Goal: Navigation & Orientation: Find specific page/section

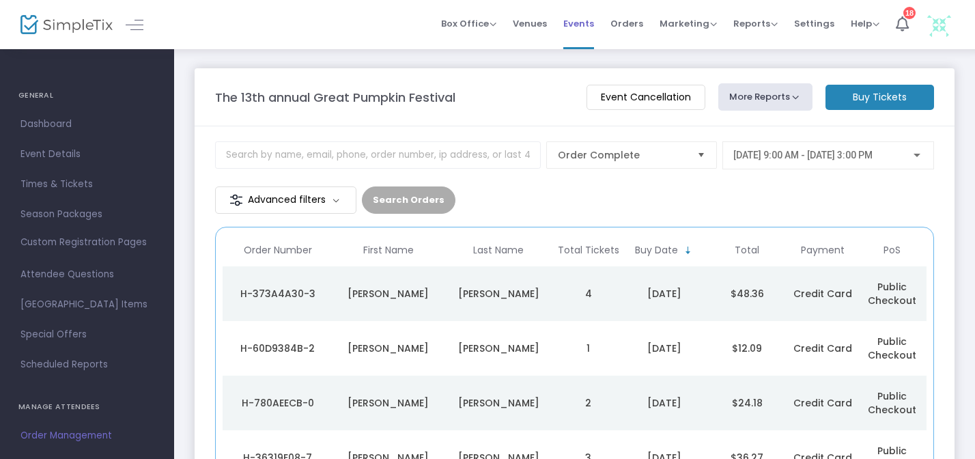
click at [594, 25] on span "Events" at bounding box center [578, 23] width 31 height 35
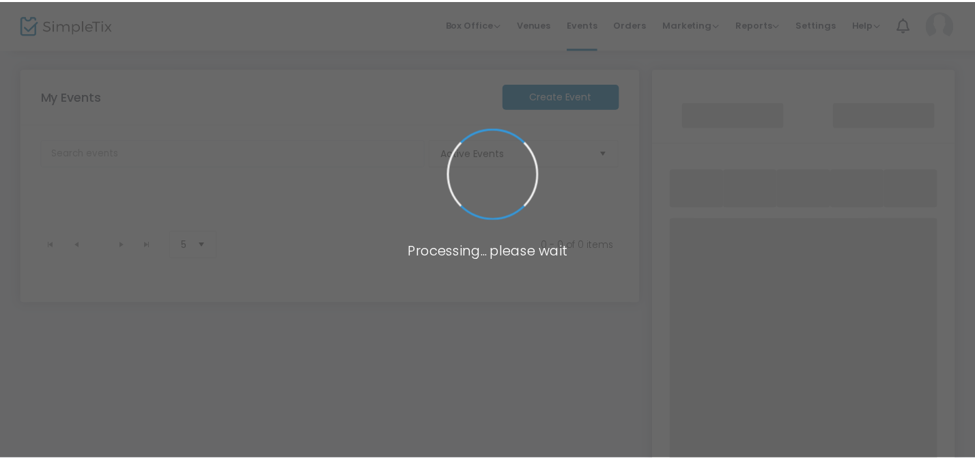
scroll to position [4, 0]
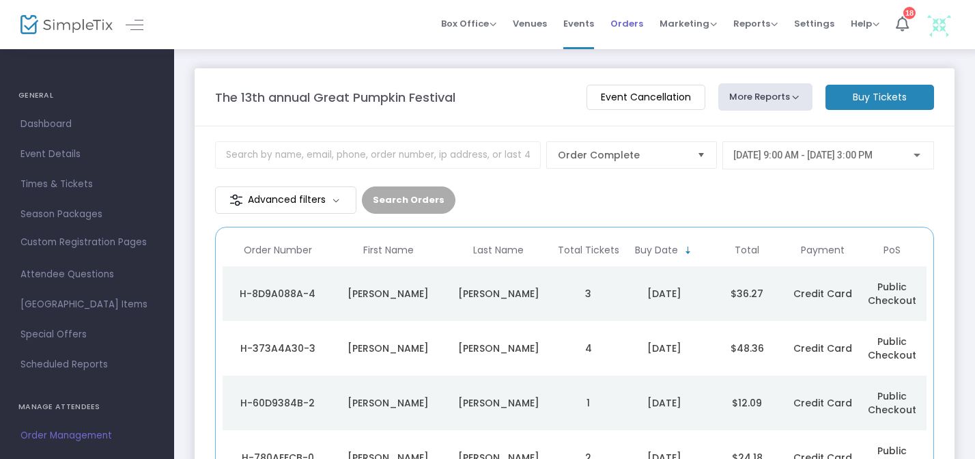
click at [634, 22] on span "Orders" at bounding box center [626, 23] width 33 height 35
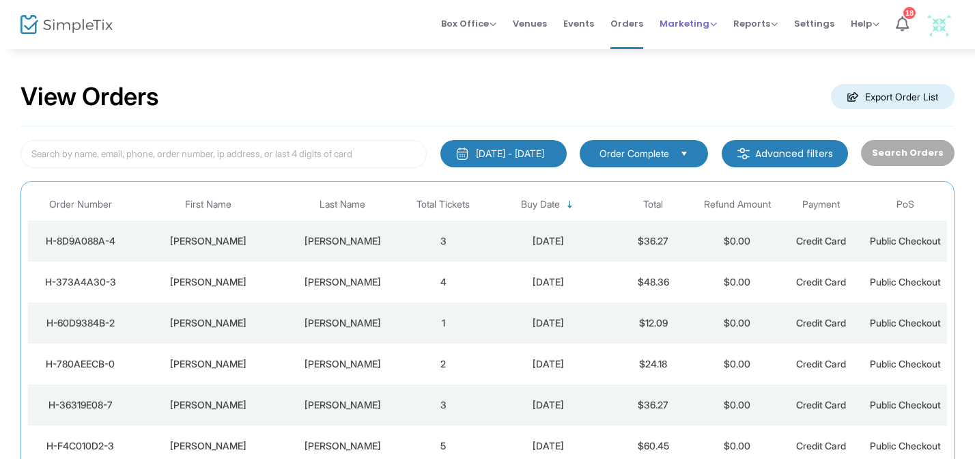
click at [672, 17] on div "Marketing Promo Codes Quantity Discounts Affiliate" at bounding box center [687, 24] width 57 height 14
